Goal: Information Seeking & Learning: Learn about a topic

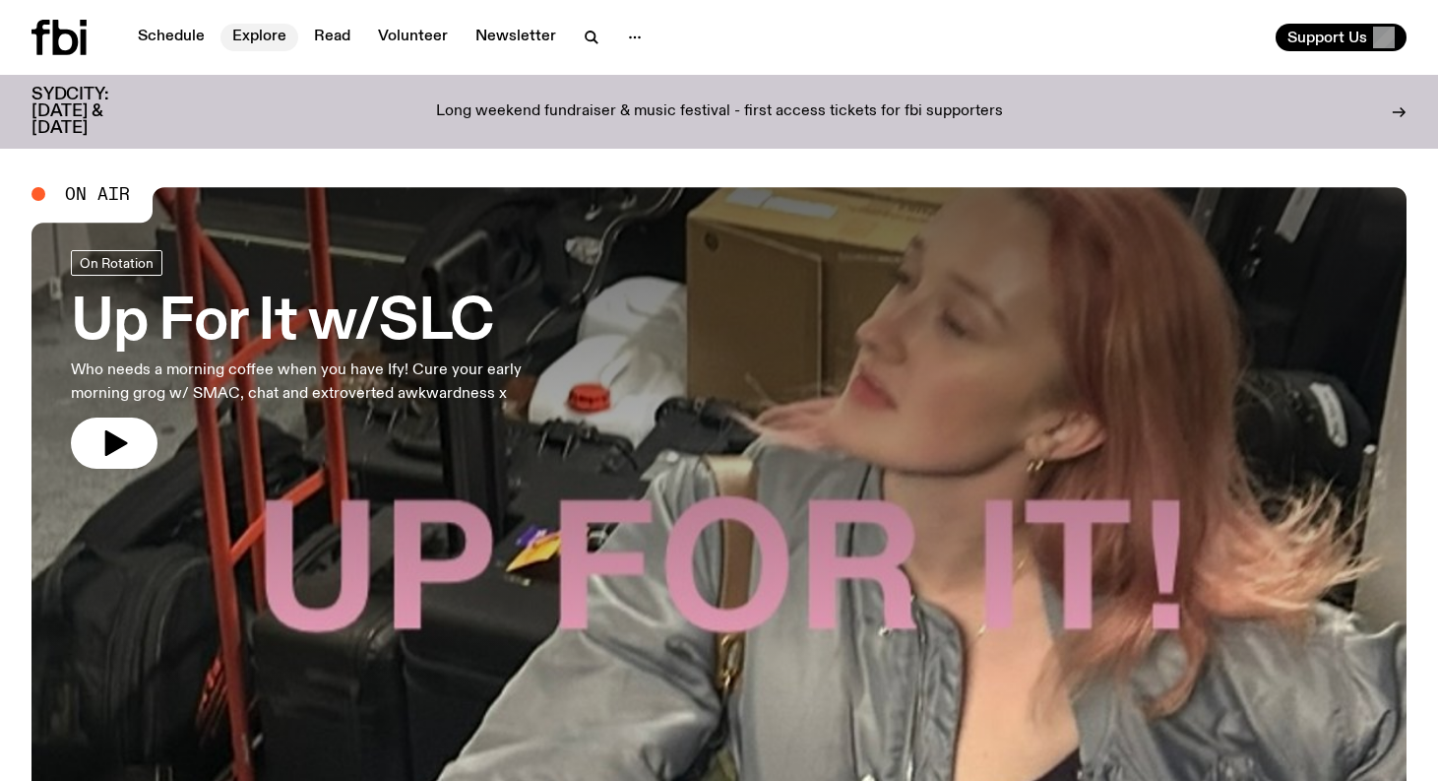
click at [256, 35] on link "Explore" at bounding box center [260, 38] width 78 height 28
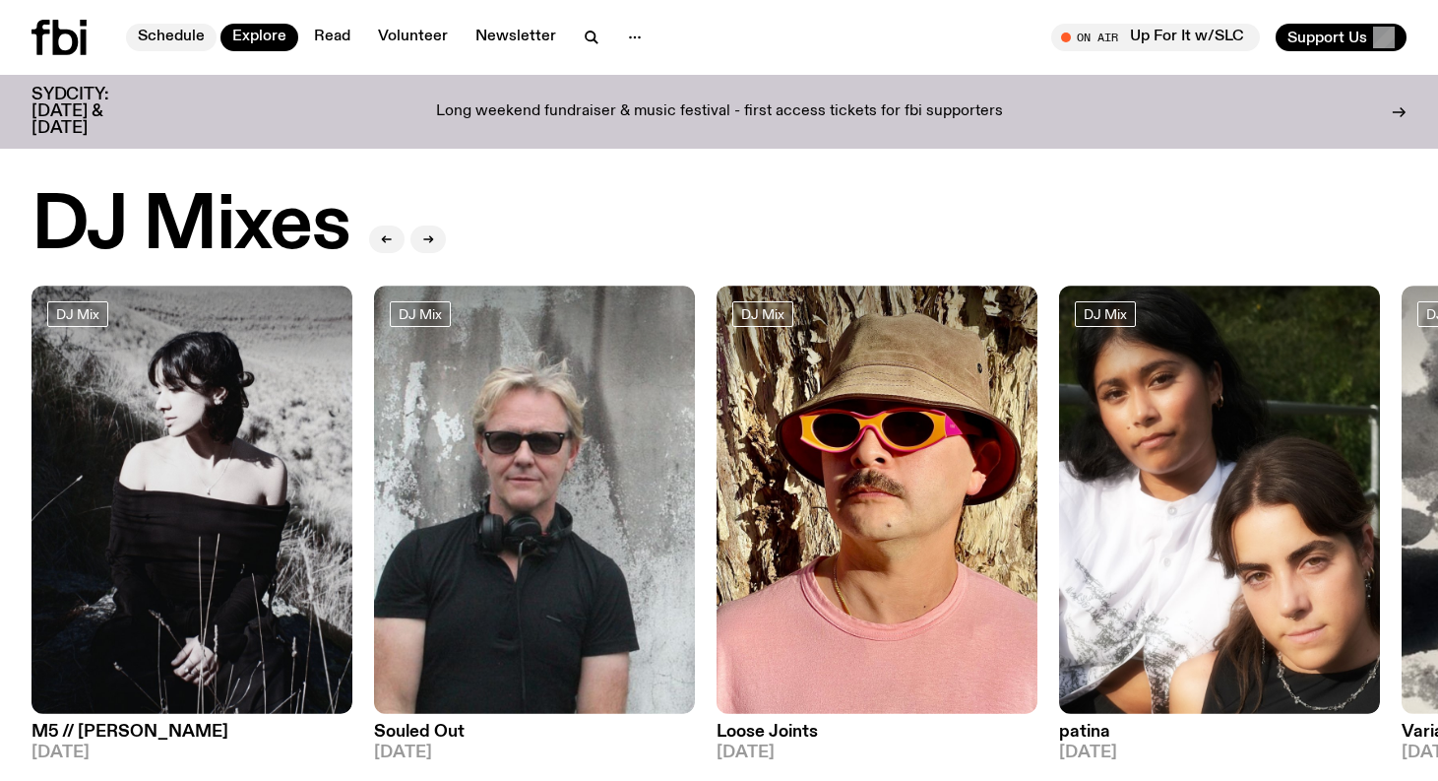
click at [194, 32] on link "Schedule" at bounding box center [171, 38] width 91 height 28
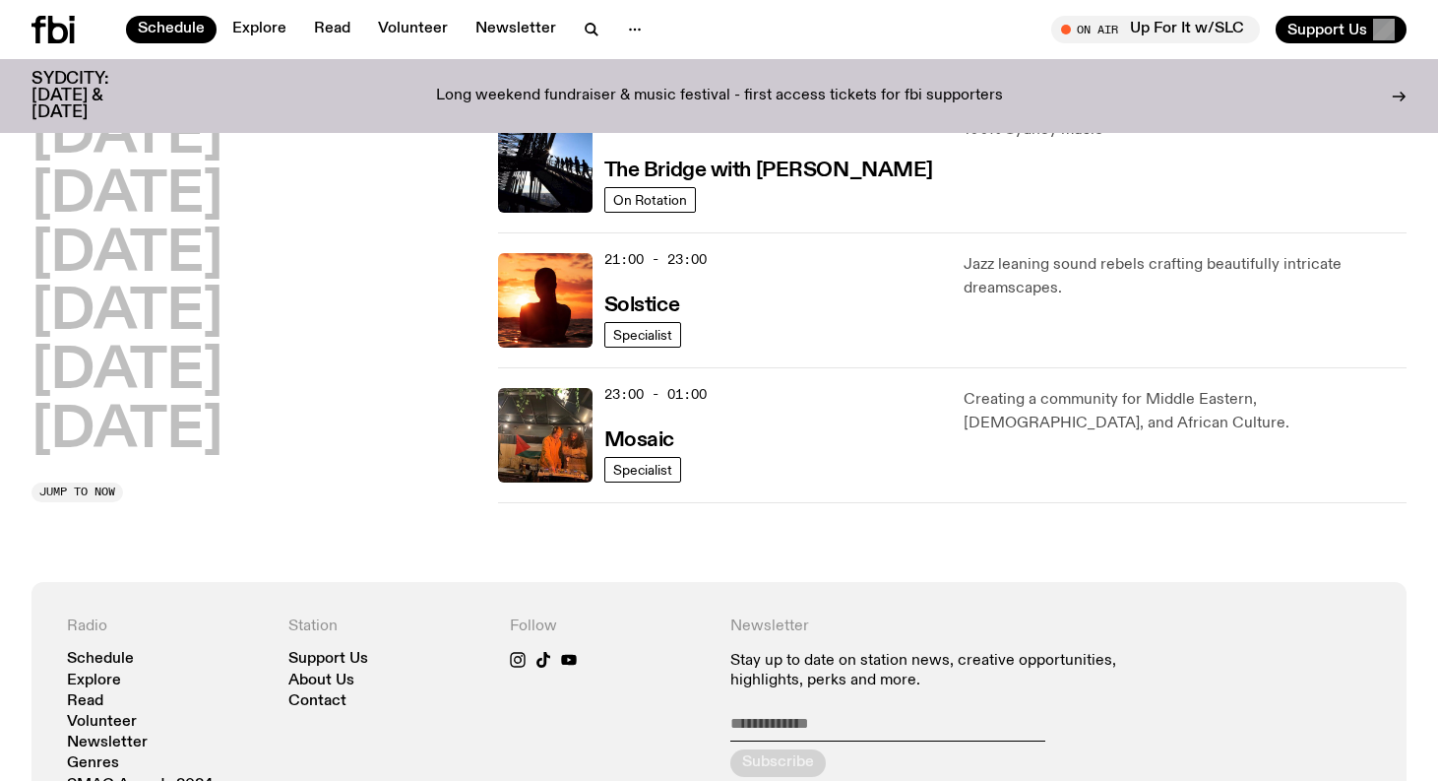
scroll to position [1021, 0]
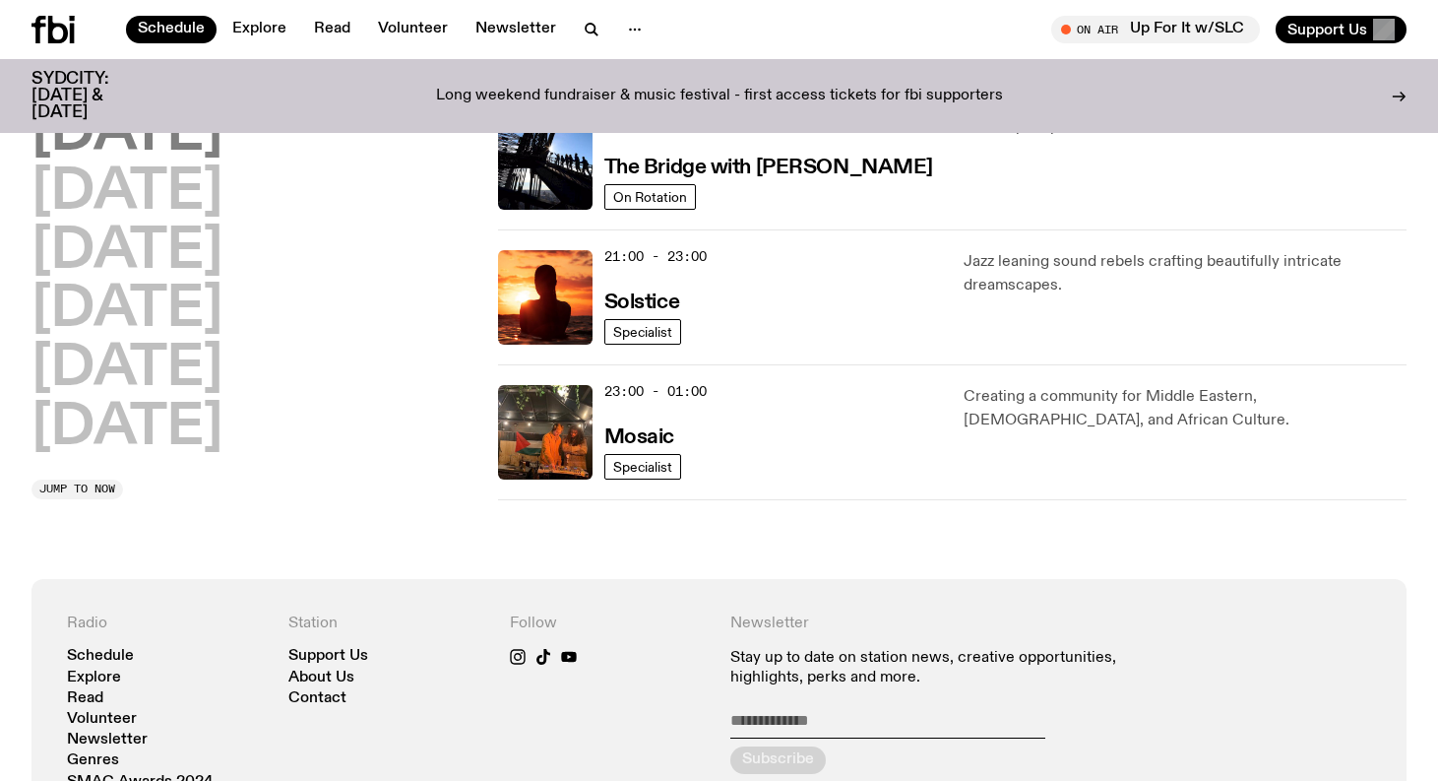
click at [148, 139] on h2 "[DATE]" at bounding box center [127, 133] width 191 height 55
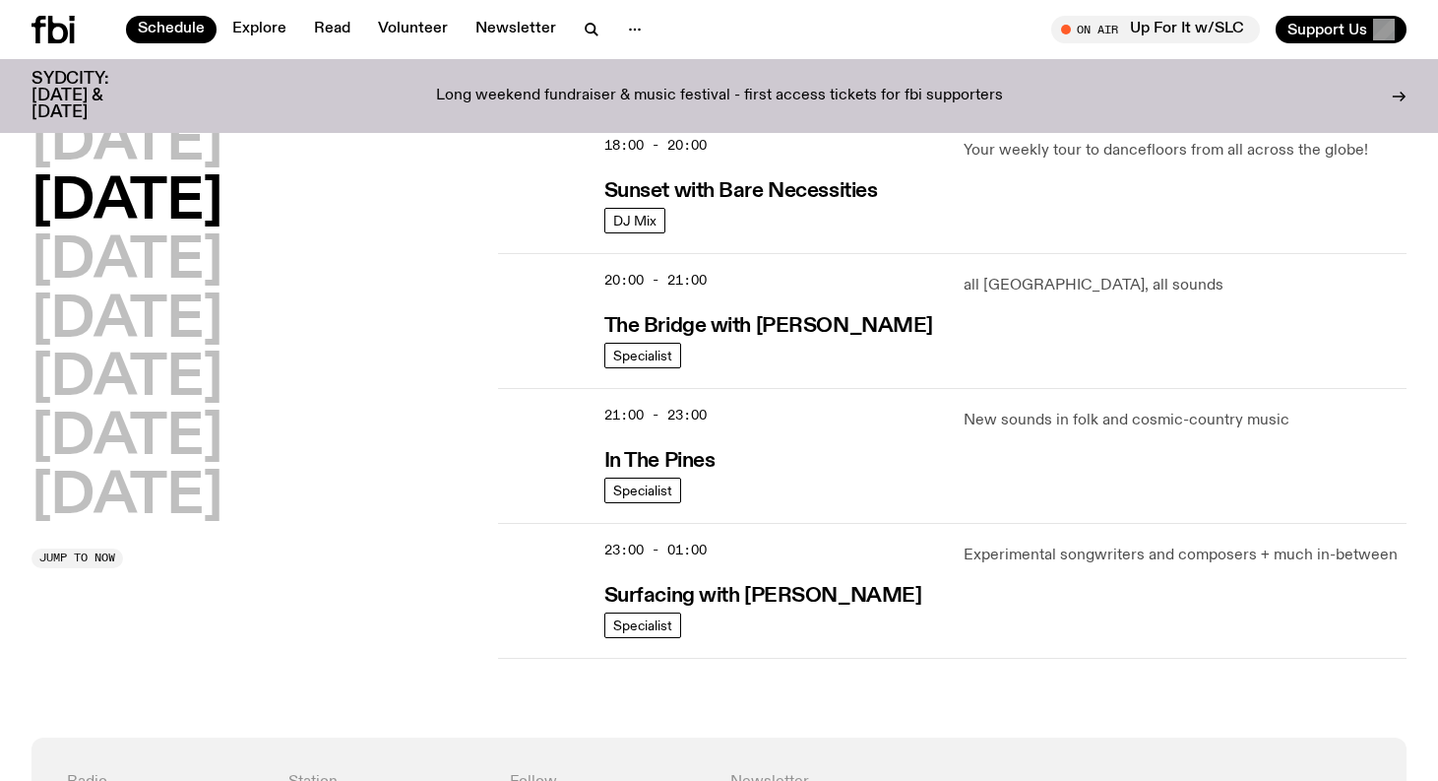
scroll to position [868, 0]
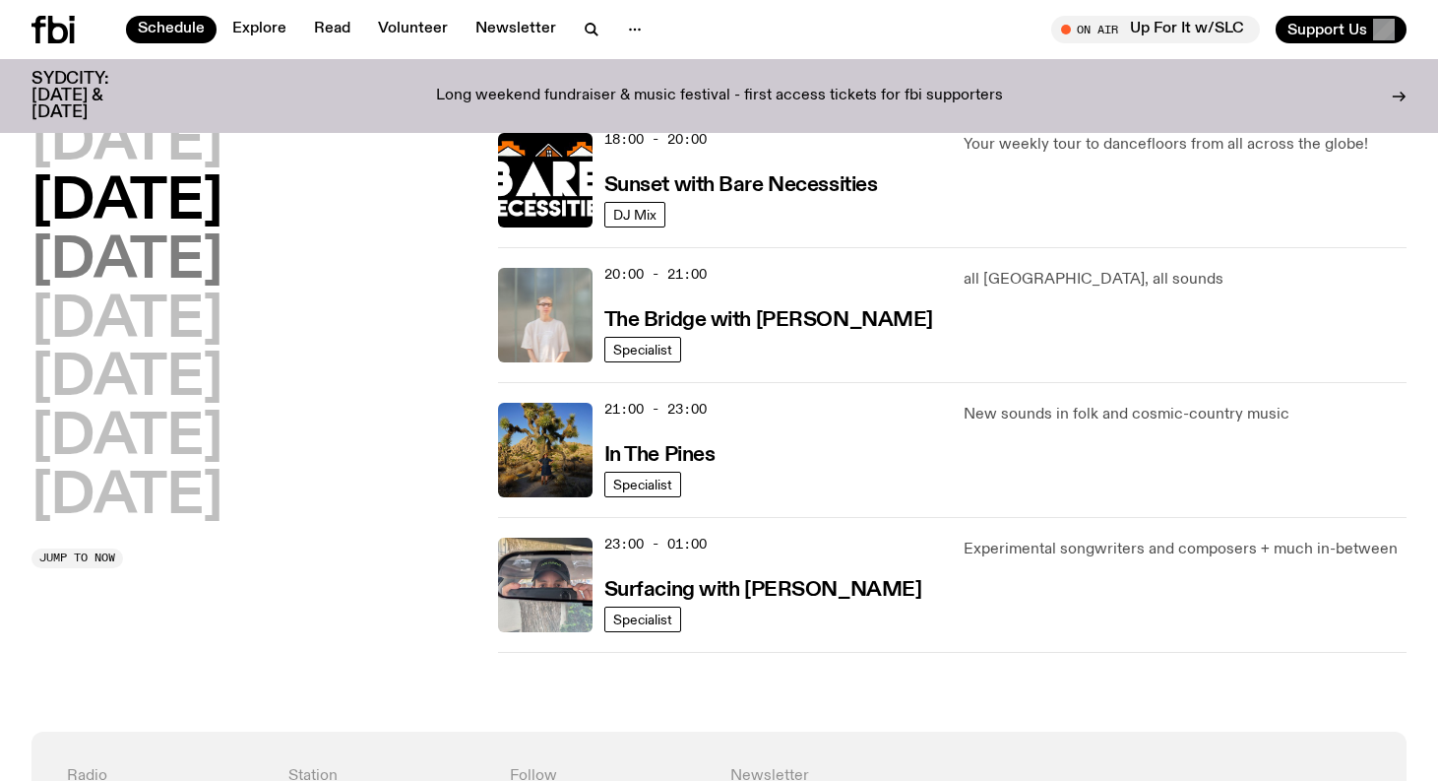
click at [109, 248] on h2 "[DATE]" at bounding box center [127, 261] width 191 height 55
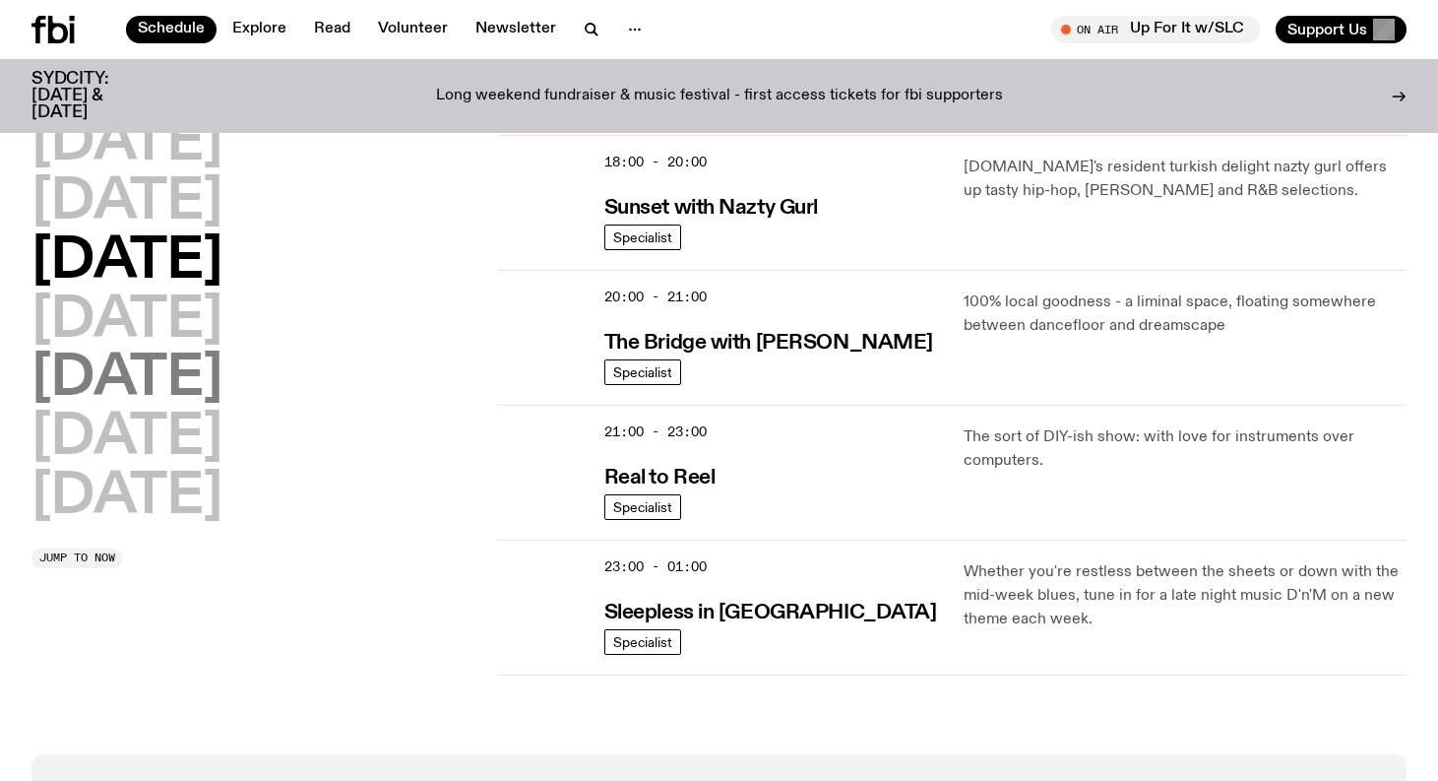
scroll to position [857, 0]
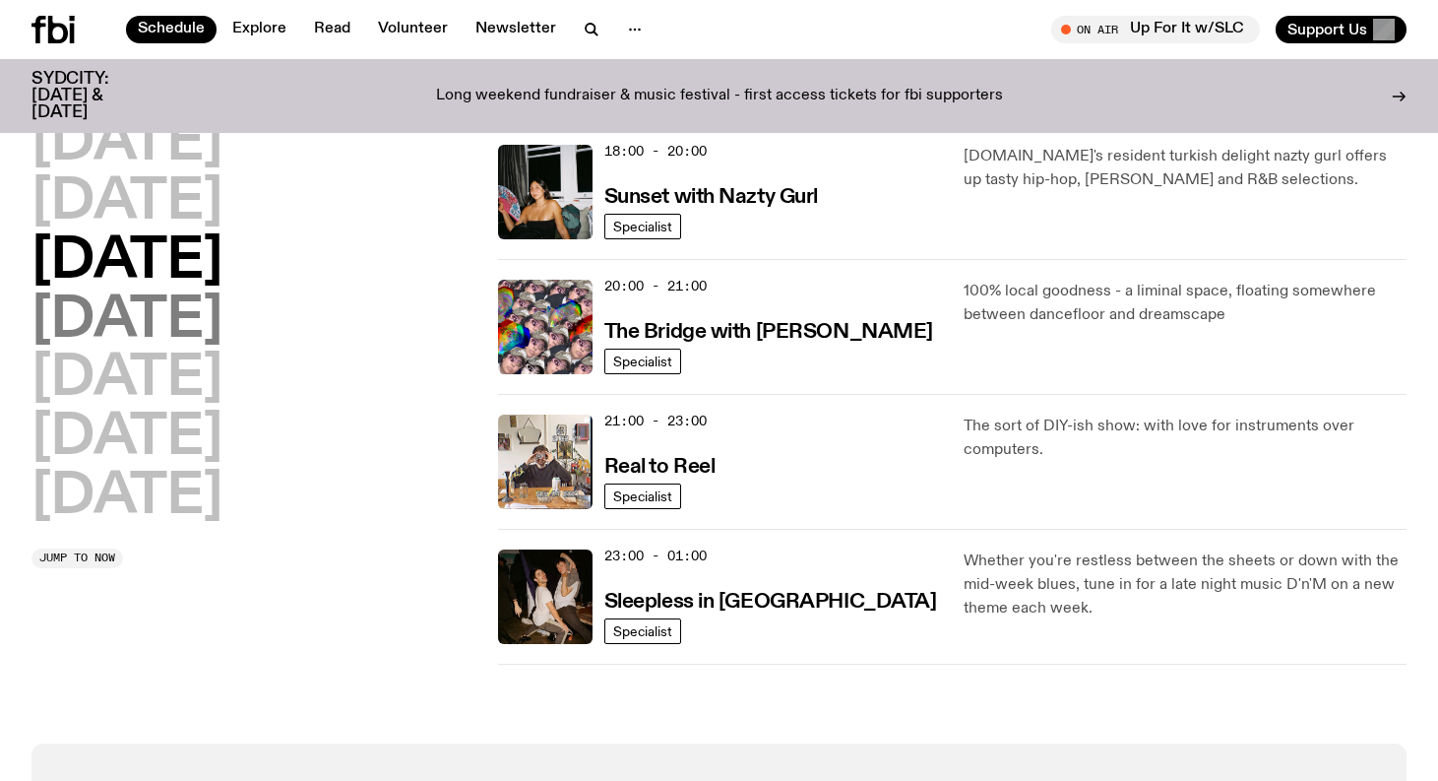
click at [143, 335] on h2 "[DATE]" at bounding box center [127, 320] width 191 height 55
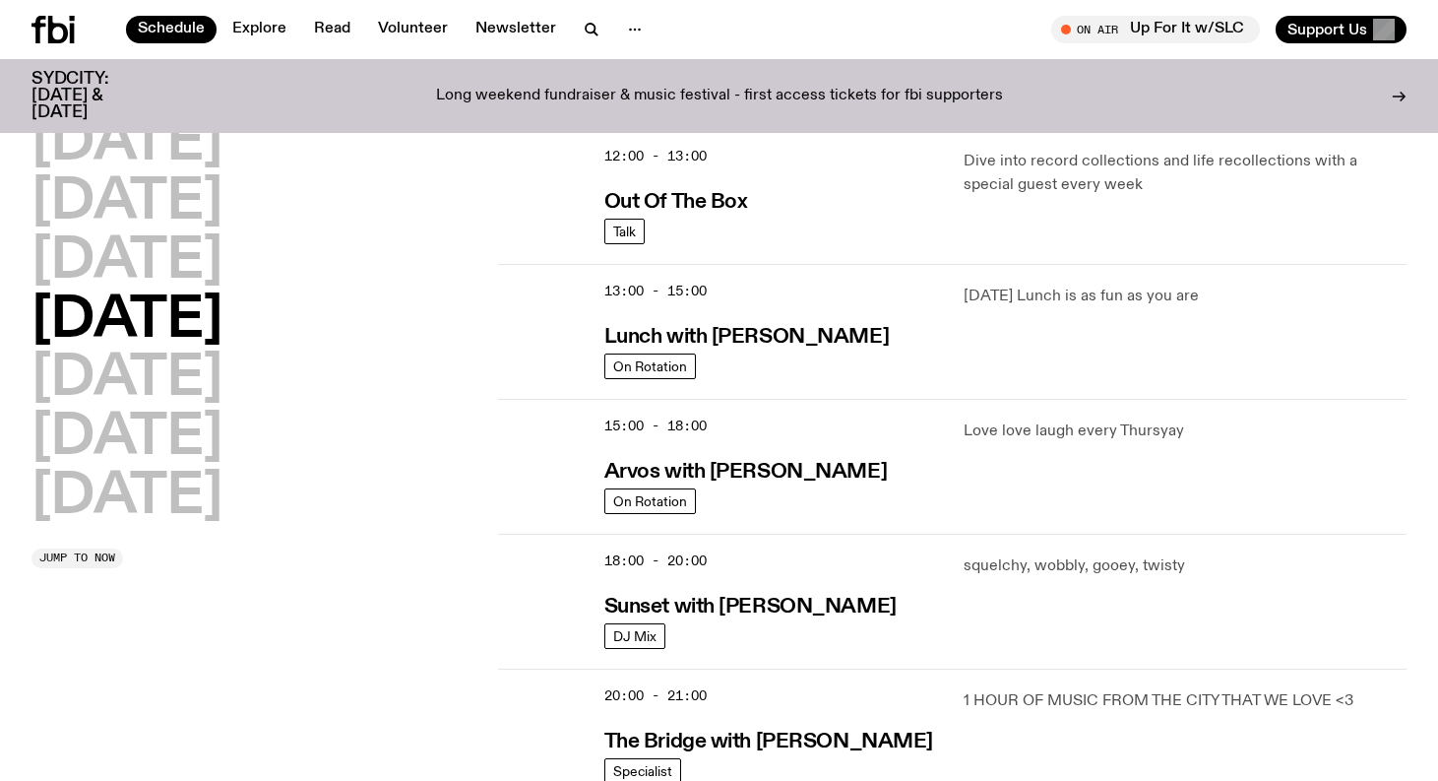
scroll to position [461, 0]
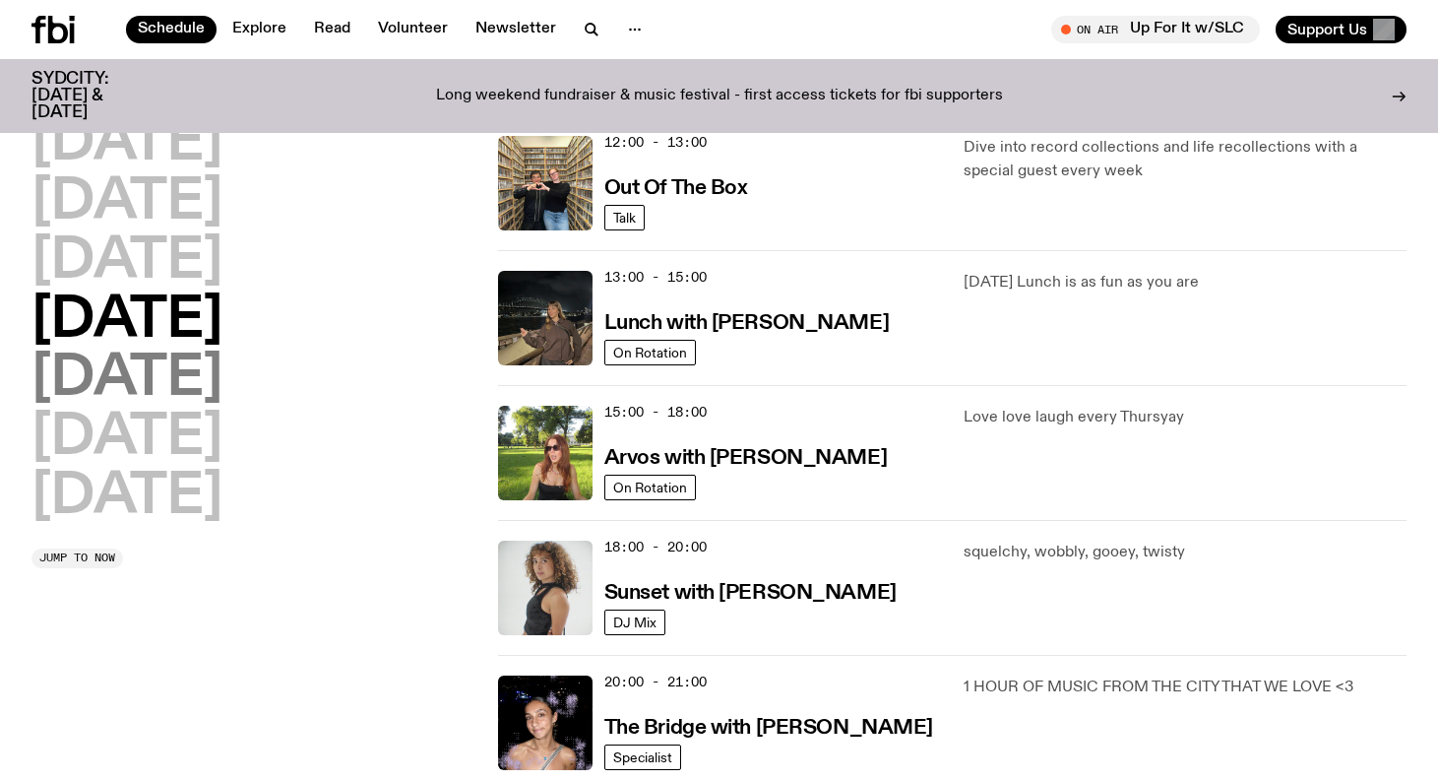
click at [171, 387] on h2 "[DATE]" at bounding box center [127, 378] width 191 height 55
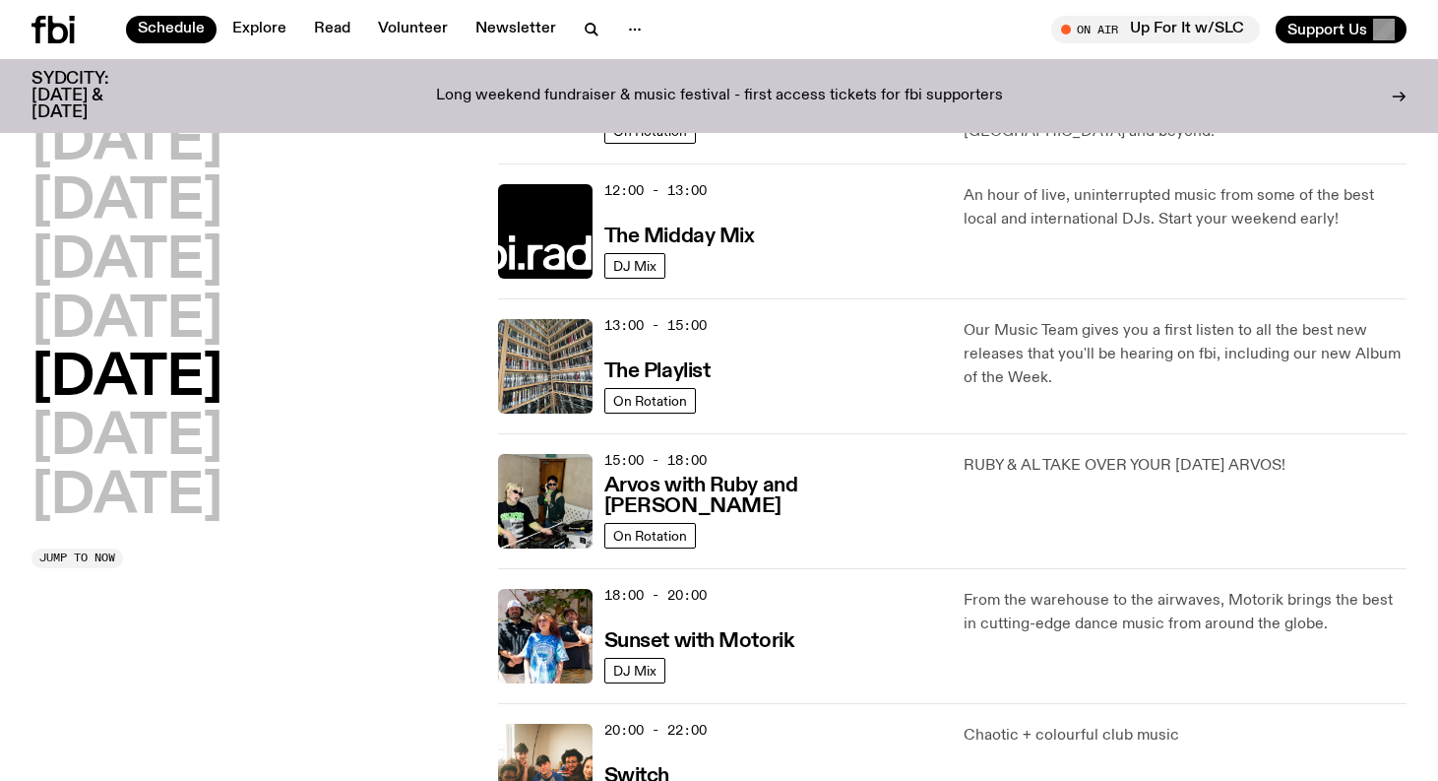
scroll to position [418, 0]
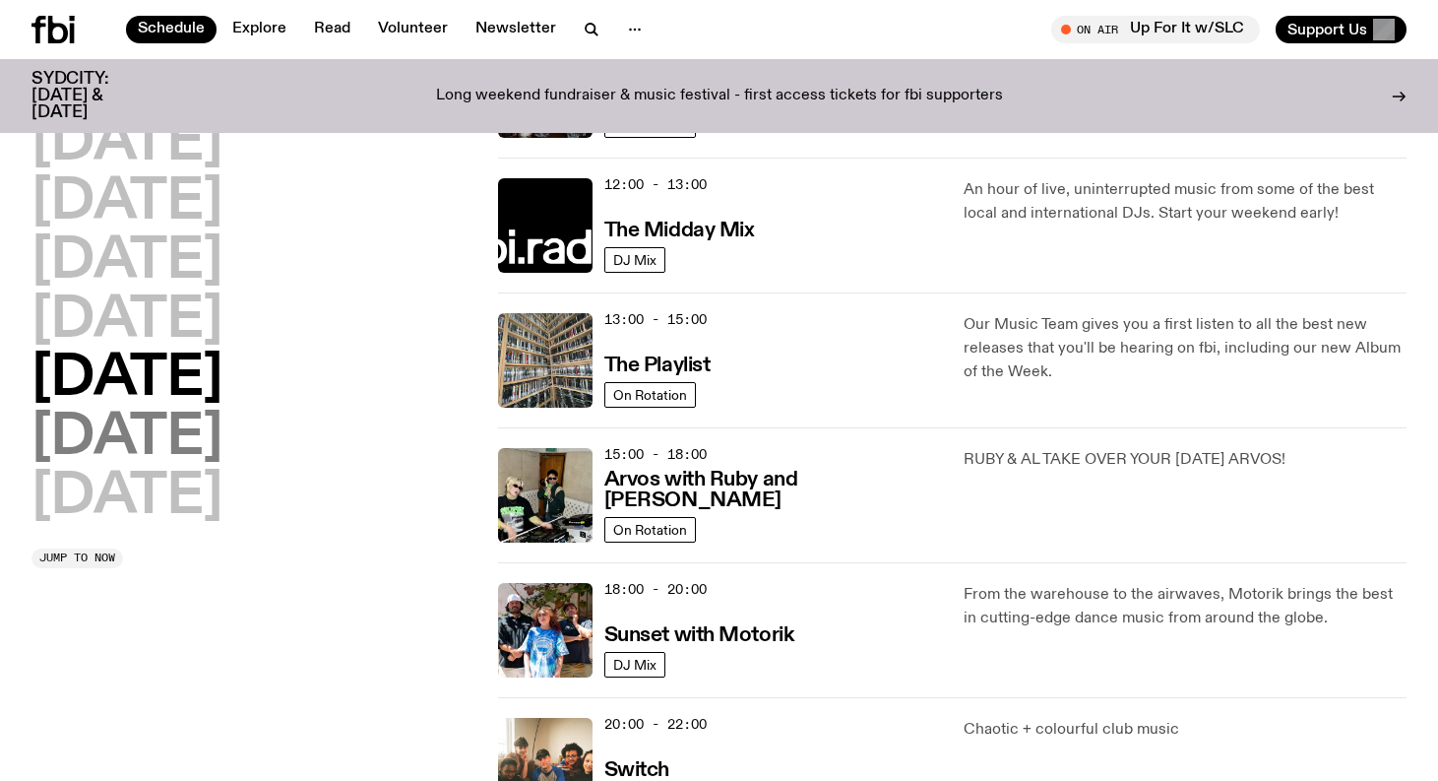
click at [163, 432] on h2 "[DATE]" at bounding box center [127, 438] width 191 height 55
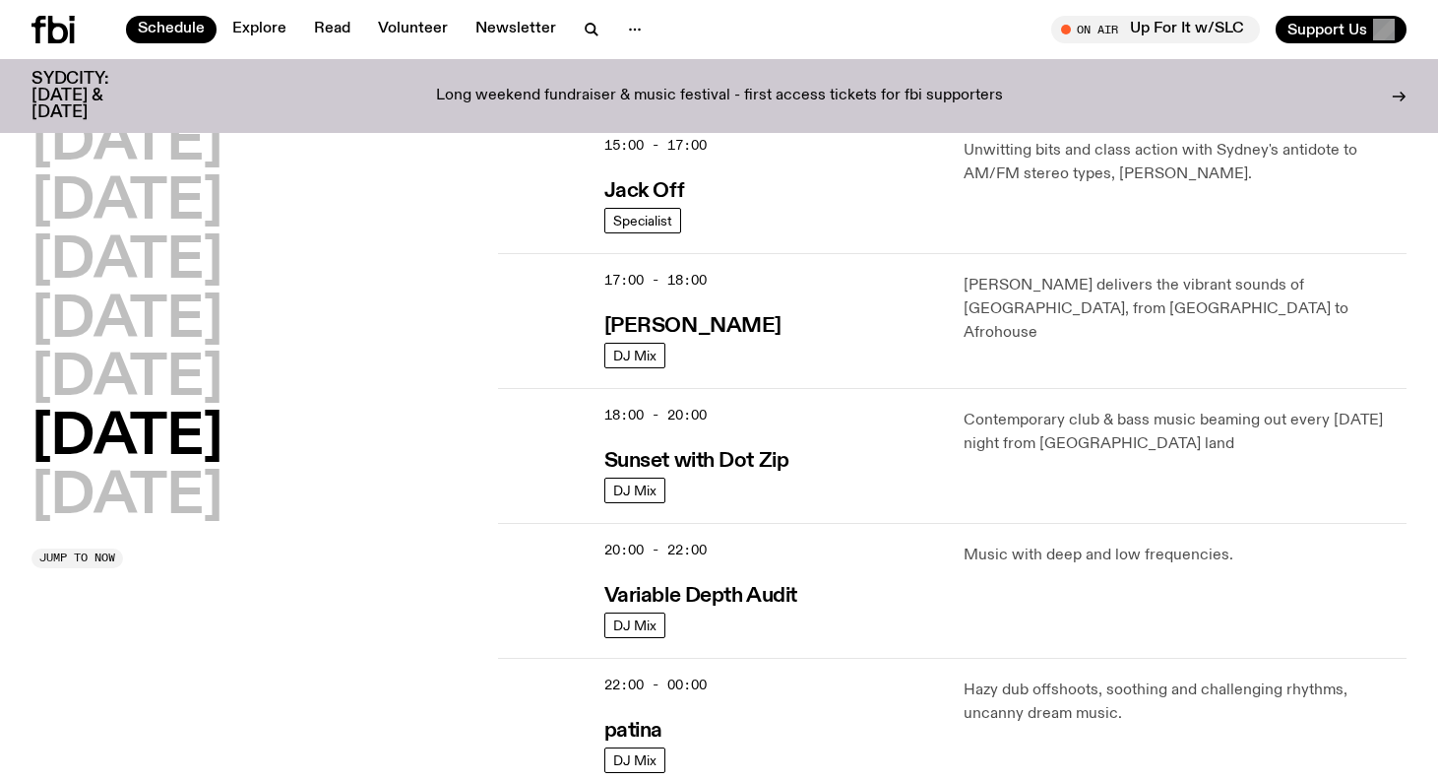
scroll to position [1026, 0]
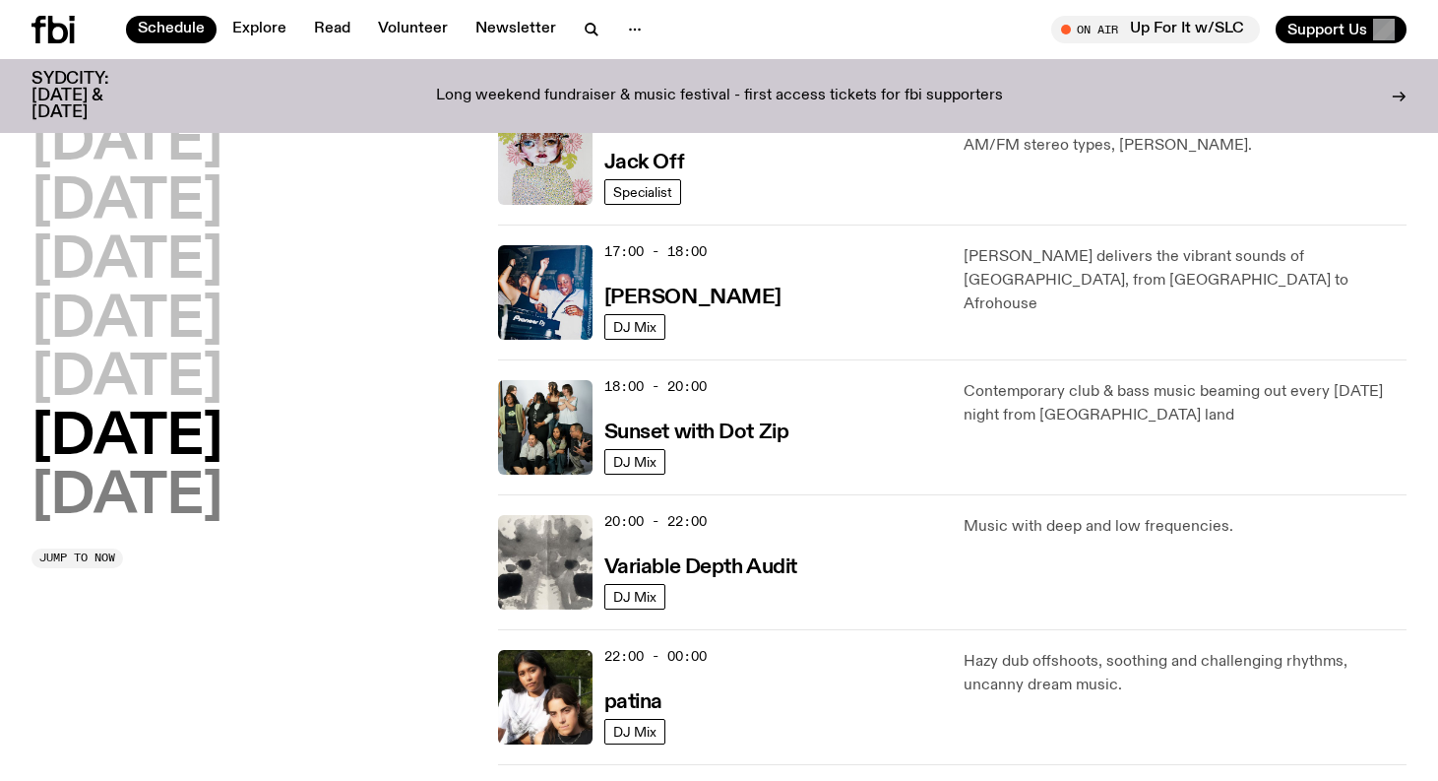
click at [133, 510] on h2 "[DATE]" at bounding box center [127, 497] width 191 height 55
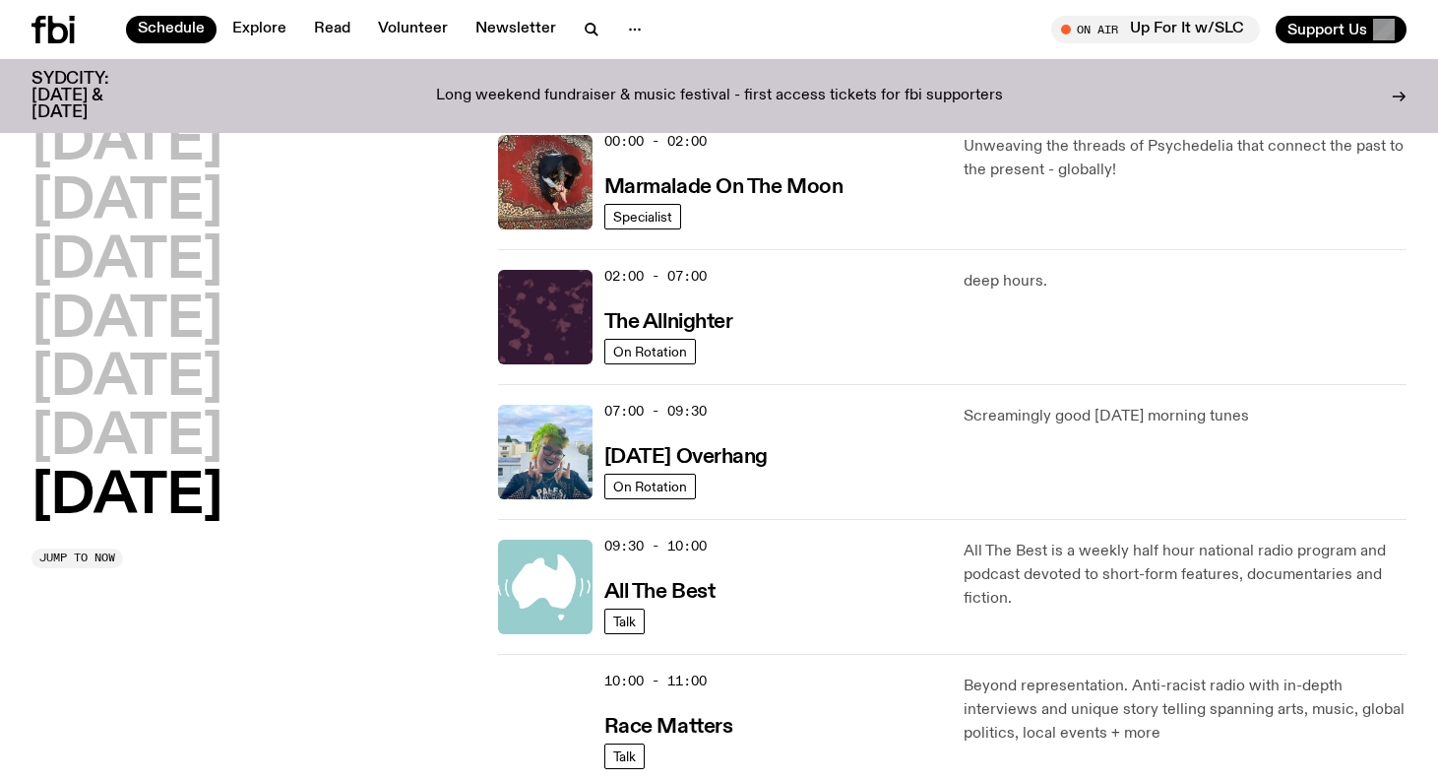
scroll to position [55, 0]
